Goal: Check status: Check status

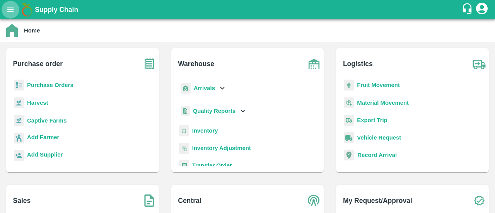
click at [7, 10] on icon "open drawer" at bounding box center [10, 9] width 9 height 9
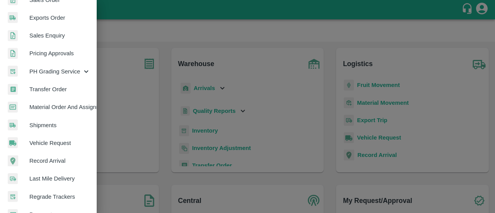
scroll to position [245, 0]
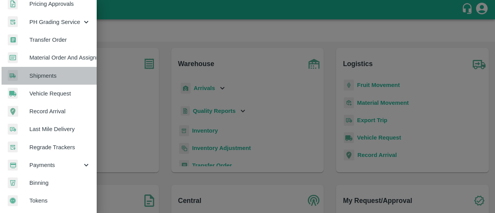
click at [51, 75] on span "Shipments" at bounding box center [59, 76] width 61 height 9
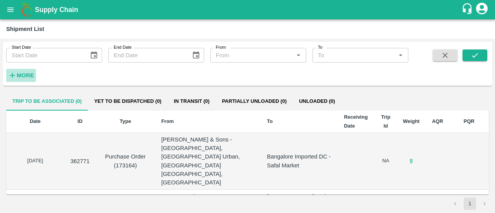
click at [29, 74] on strong "More" at bounding box center [25, 75] width 17 height 6
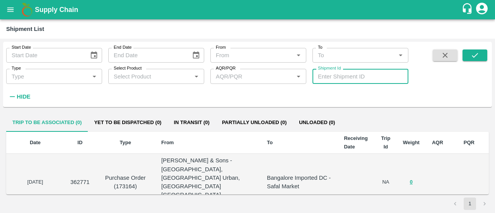
click at [326, 76] on input "Shipment Id" at bounding box center [360, 76] width 96 height 15
paste input "350471"
type input "350471"
click at [478, 56] on icon "submit" at bounding box center [475, 55] width 9 height 9
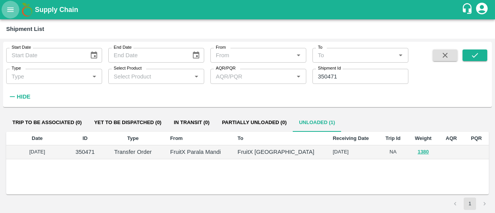
click at [10, 8] on icon "open drawer" at bounding box center [10, 9] width 9 height 9
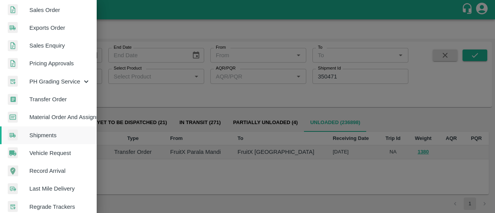
scroll to position [183, 0]
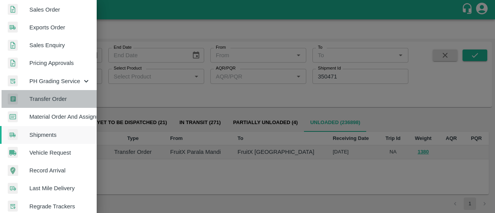
click at [54, 101] on span "Transfer Order" at bounding box center [59, 99] width 61 height 9
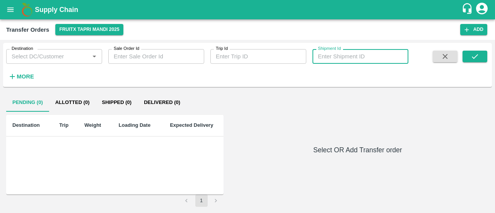
click at [326, 55] on input "Shipment Id" at bounding box center [360, 56] width 96 height 15
paste input "350471"
type input "350471"
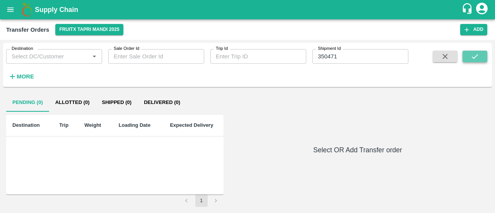
click at [475, 56] on icon "submit" at bounding box center [475, 56] width 9 height 9
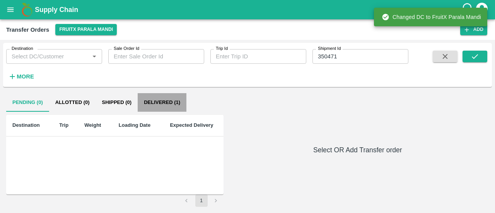
click at [160, 101] on button "Delivered (1)" at bounding box center [162, 102] width 49 height 19
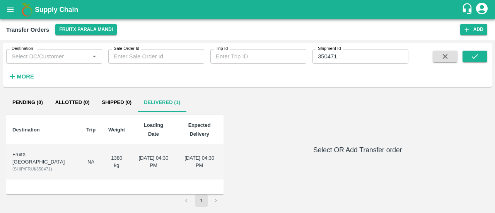
click at [23, 151] on div "FruitX [GEOGRAPHIC_DATA]" at bounding box center [42, 158] width 61 height 14
